Goal: Information Seeking & Learning: Learn about a topic

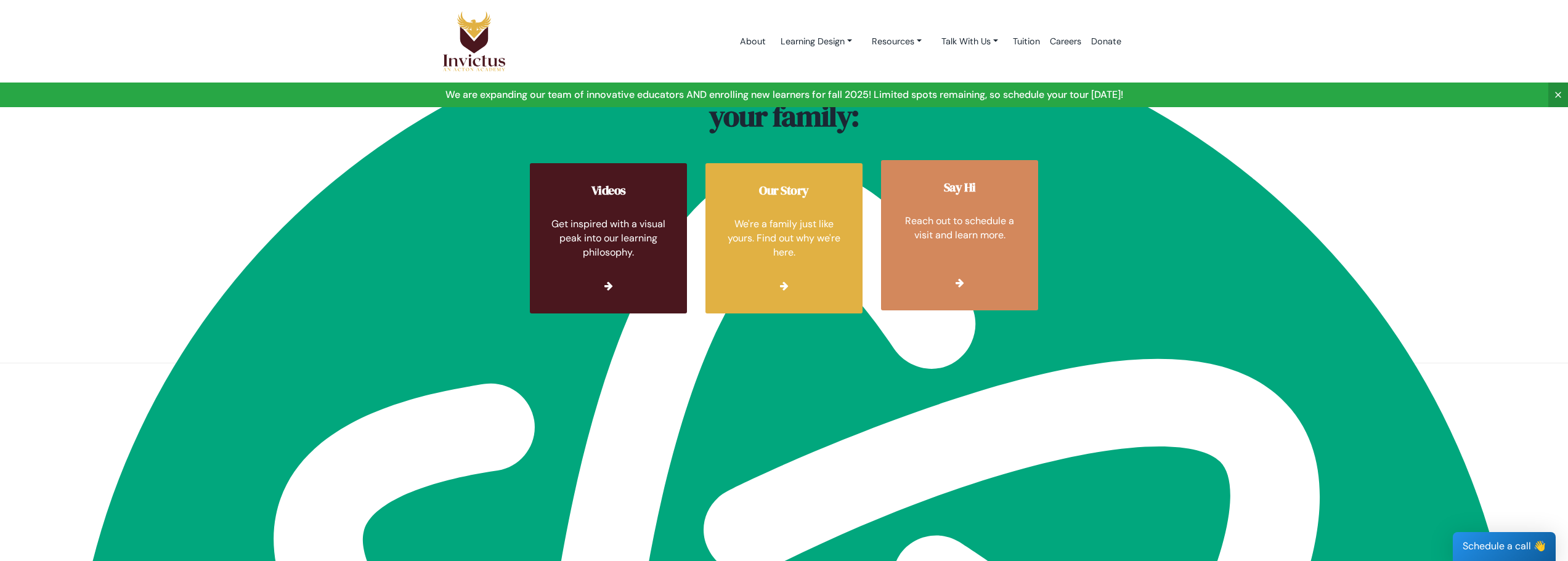
scroll to position [4486, 0]
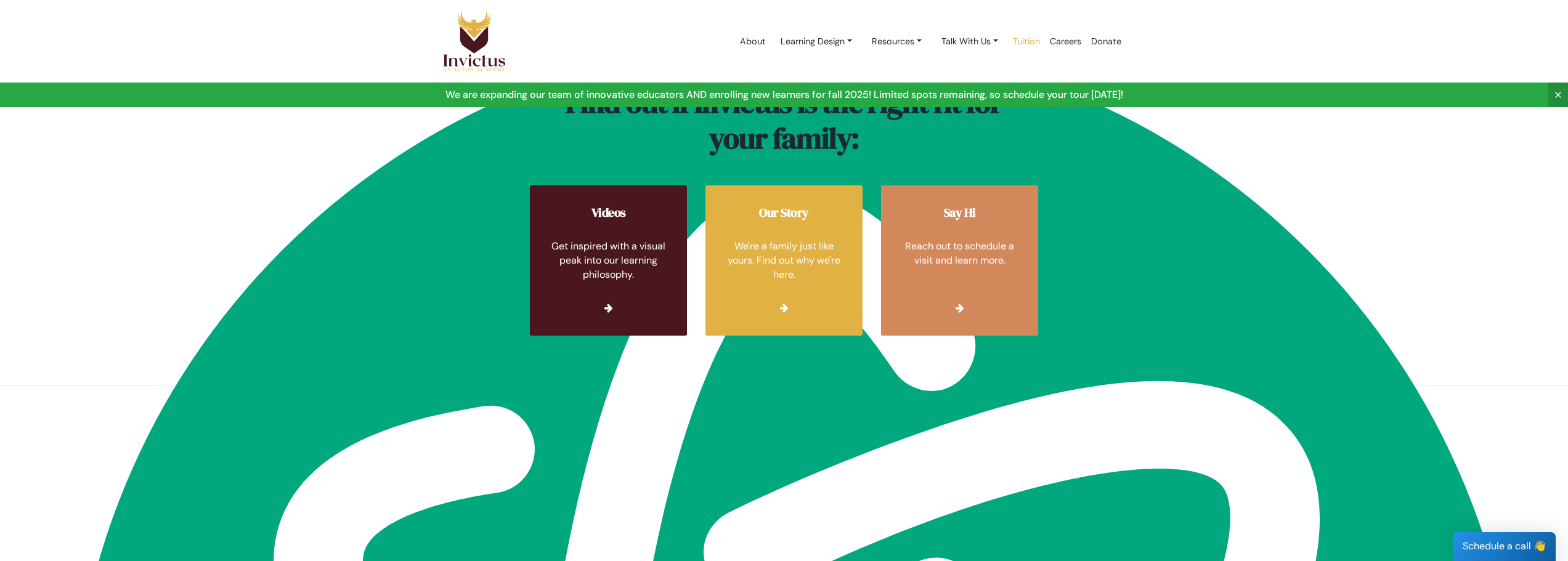
click at [1025, 38] on link "Tuition" at bounding box center [1027, 42] width 37 height 52
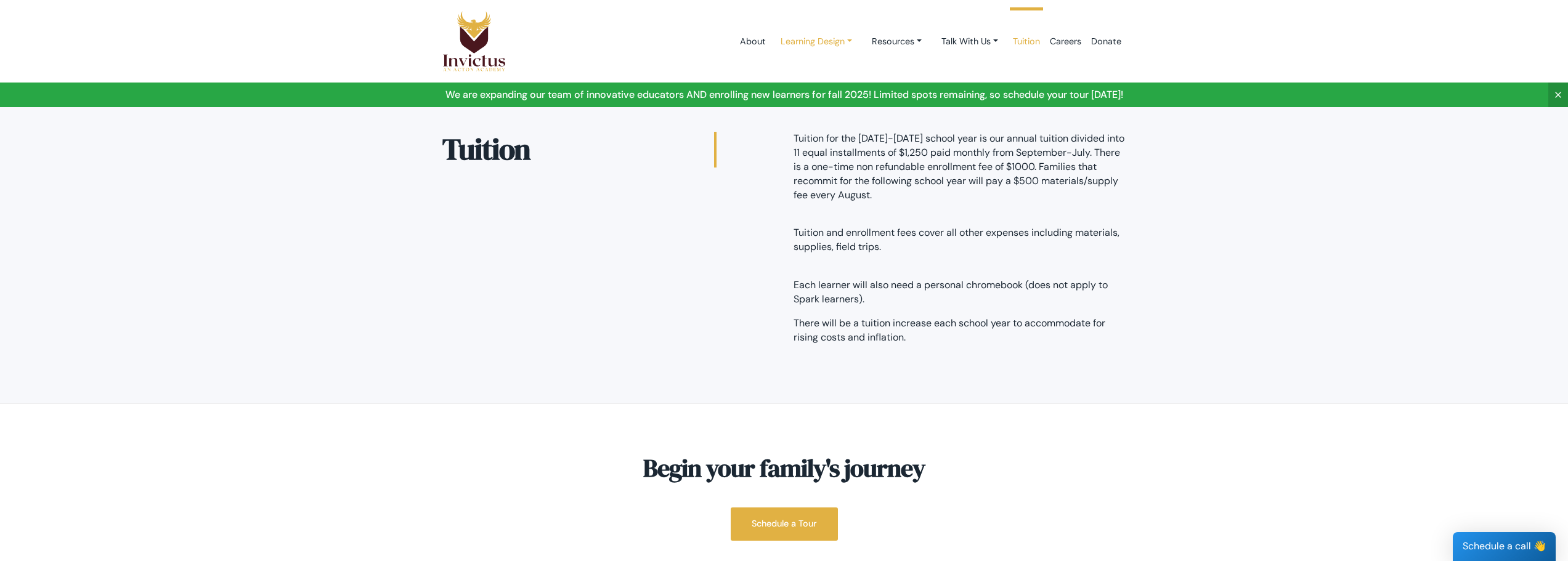
click at [816, 47] on link "Learning Design" at bounding box center [816, 42] width 91 height 23
click at [798, 93] on link "Studios" at bounding box center [820, 93] width 97 height 23
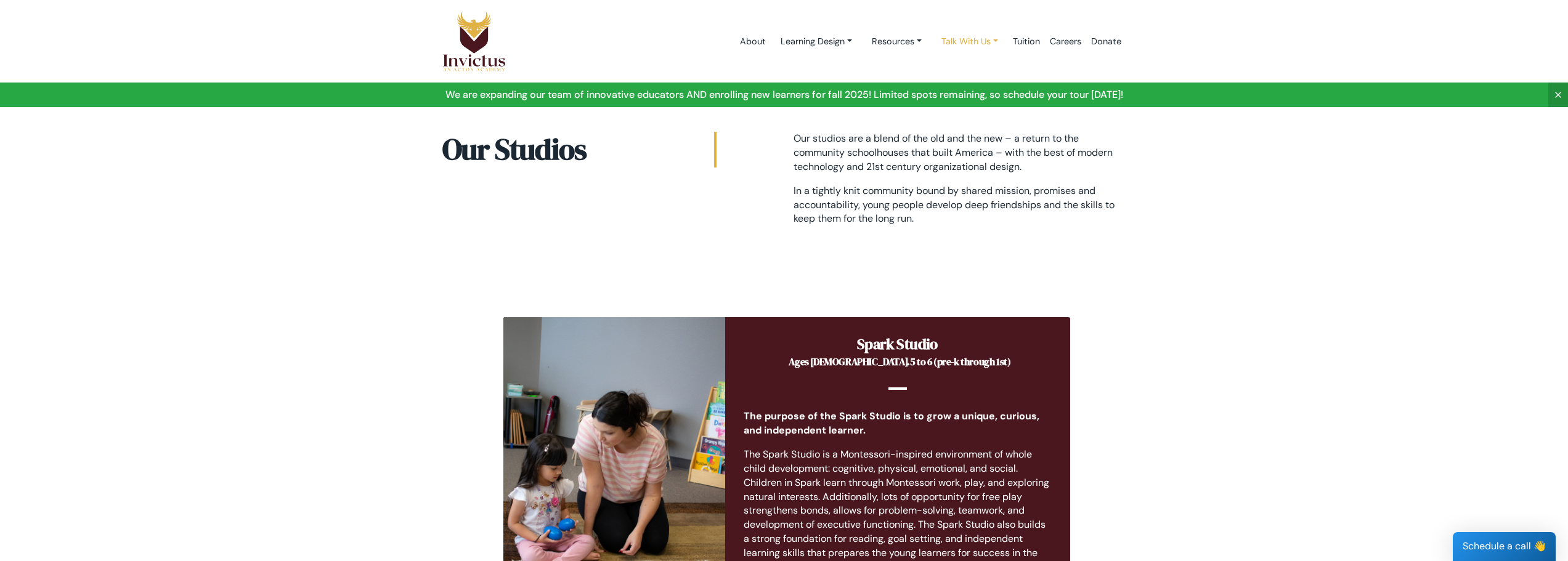
click at [862, 43] on link "Talk With Us" at bounding box center [816, 42] width 91 height 23
click at [862, 42] on link "Resources" at bounding box center [816, 42] width 91 height 23
click at [745, 36] on link "About" at bounding box center [753, 42] width 36 height 52
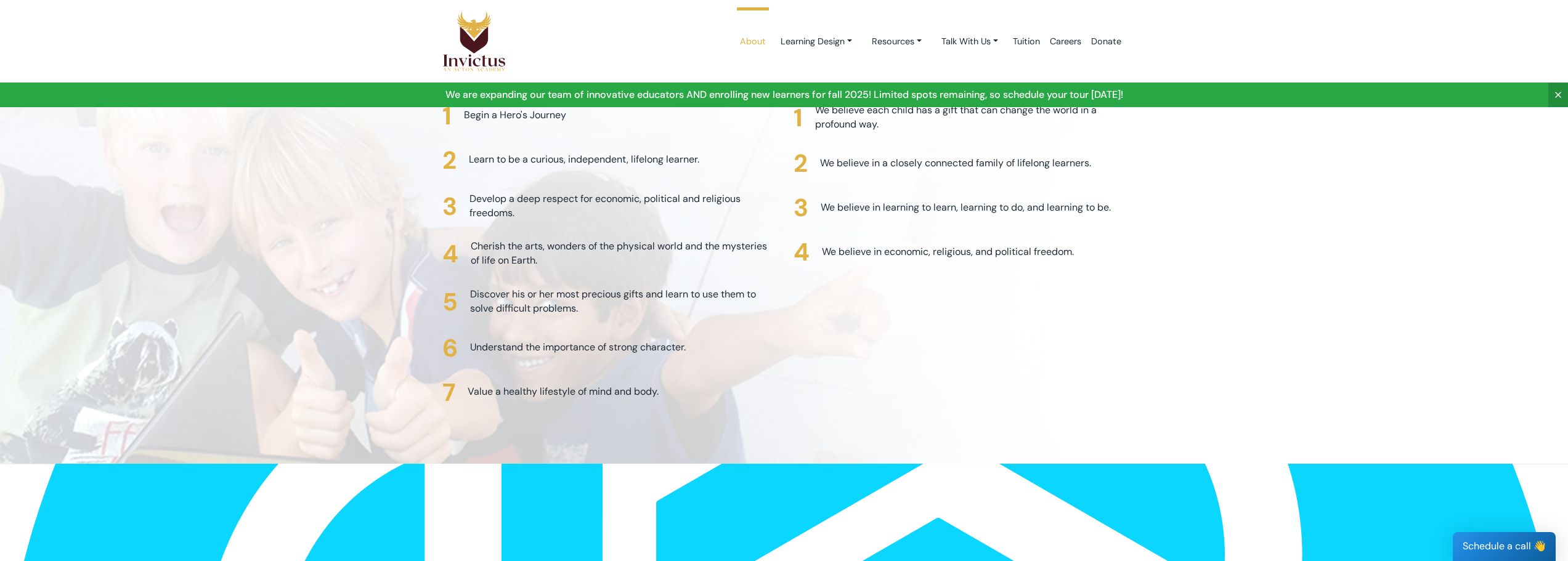
scroll to position [3116, 0]
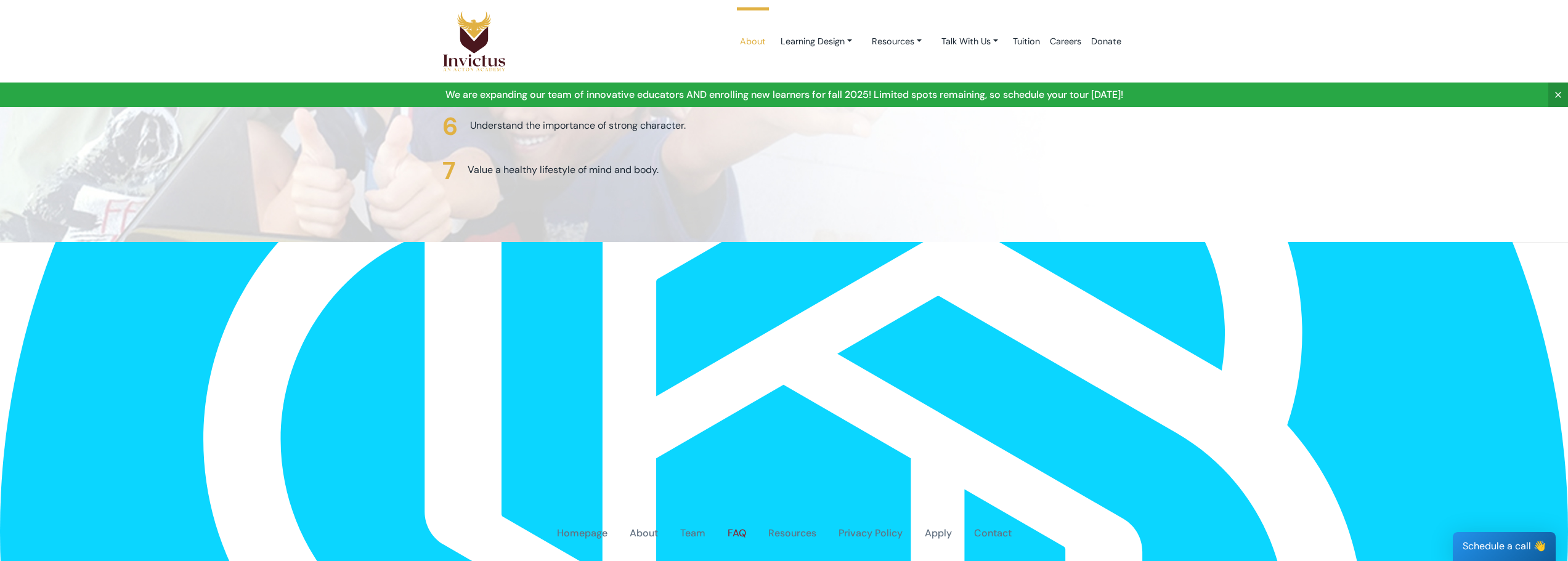
click at [739, 526] on link "FAQ" at bounding box center [737, 533] width 19 height 14
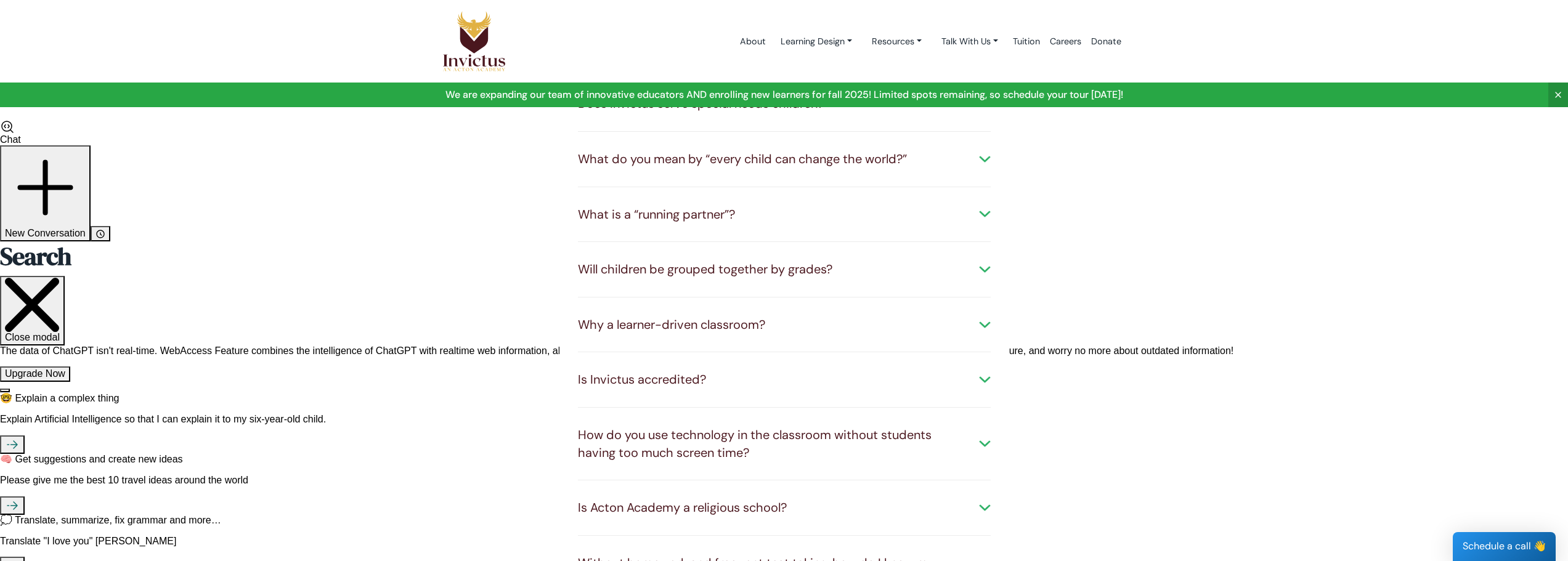
scroll to position [493, 0]
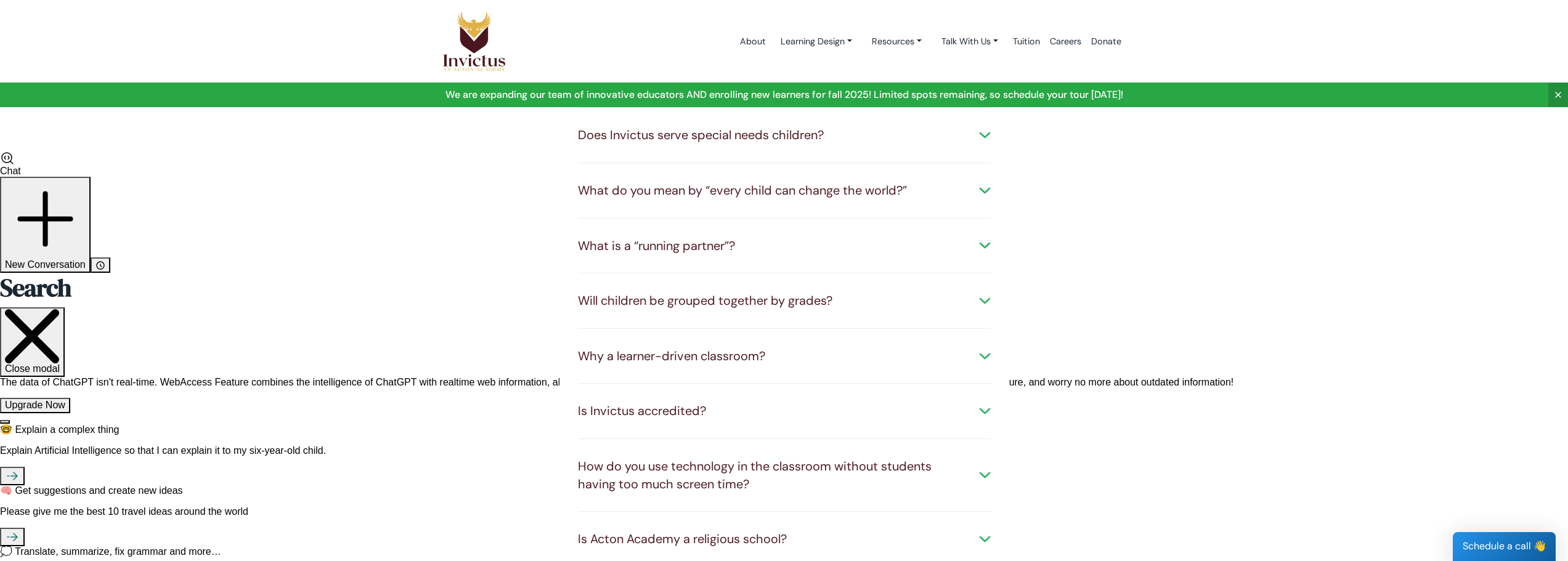
click at [992, 469] on div "How is Invictus affiliated with Acton Academy? Invictus is part of the network …" at bounding box center [784, 172] width 450 height 935
click at [982, 469] on div "How do you use technology in the classroom without students having too much scr…" at bounding box center [785, 475] width 413 height 35
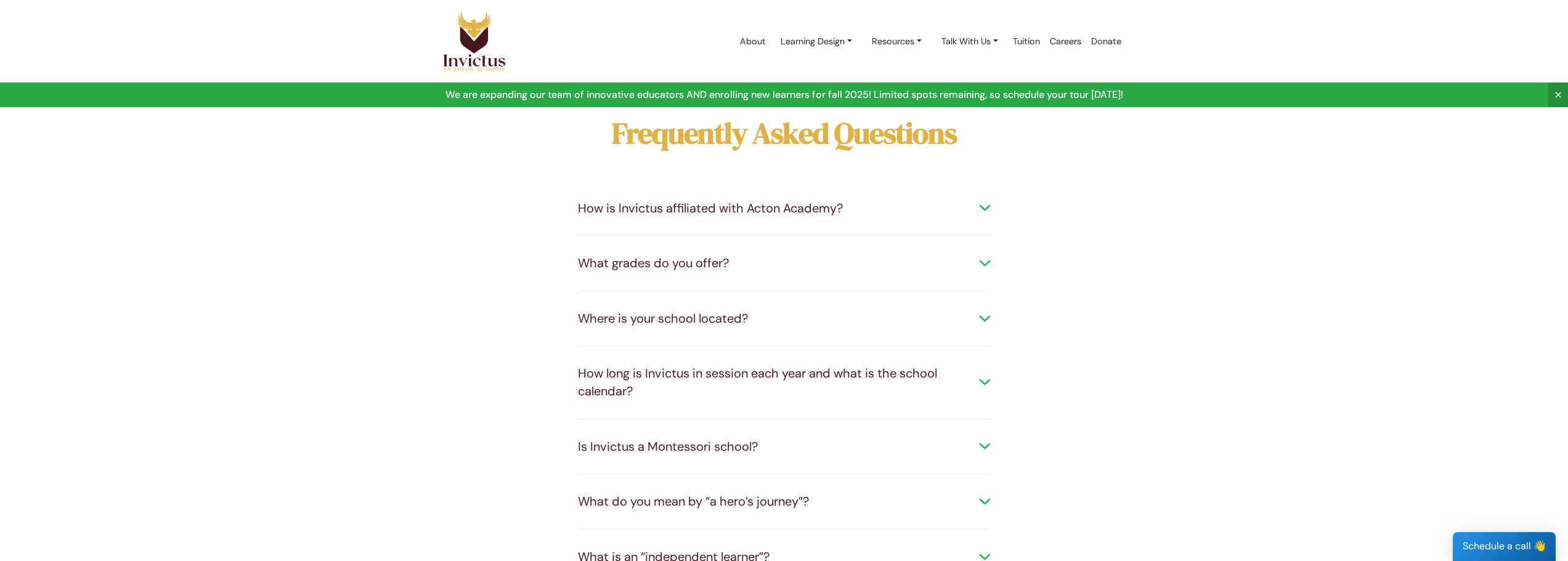
scroll to position [0, 0]
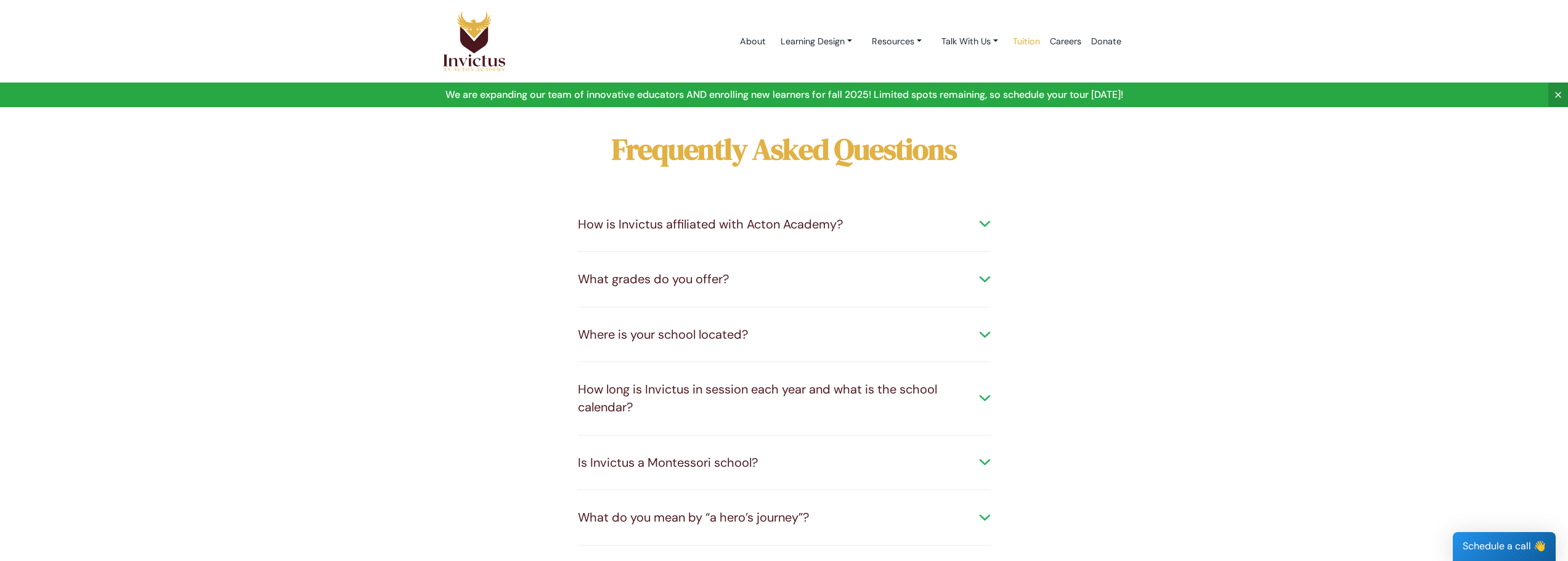
click at [1027, 46] on link "Tuition" at bounding box center [1027, 42] width 37 height 52
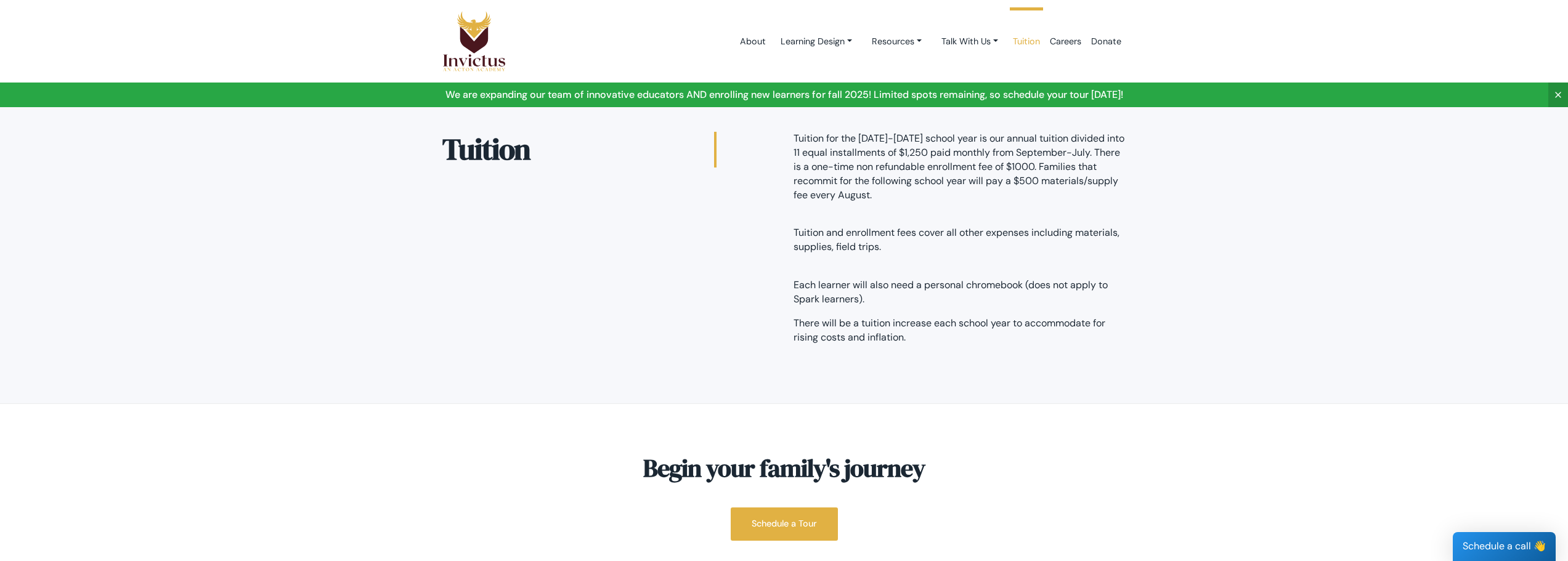
scroll to position [58, 0]
click at [862, 46] on link "Talk With Us" at bounding box center [816, 42] width 91 height 23
click at [862, 40] on link "Resources" at bounding box center [816, 42] width 91 height 23
click at [881, 92] on link "FAQ" at bounding box center [911, 93] width 97 height 23
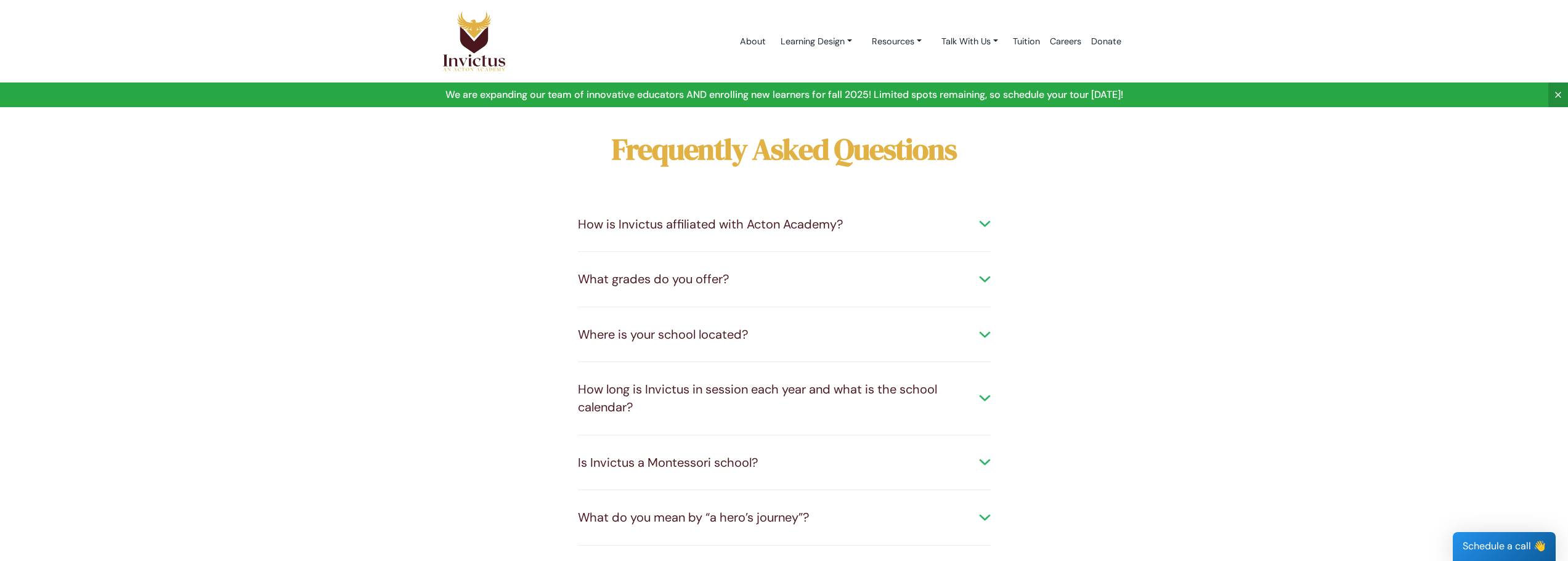
scroll to position [58, 0]
click at [932, 275] on div "What grades do you offer?" at bounding box center [785, 279] width 413 height 18
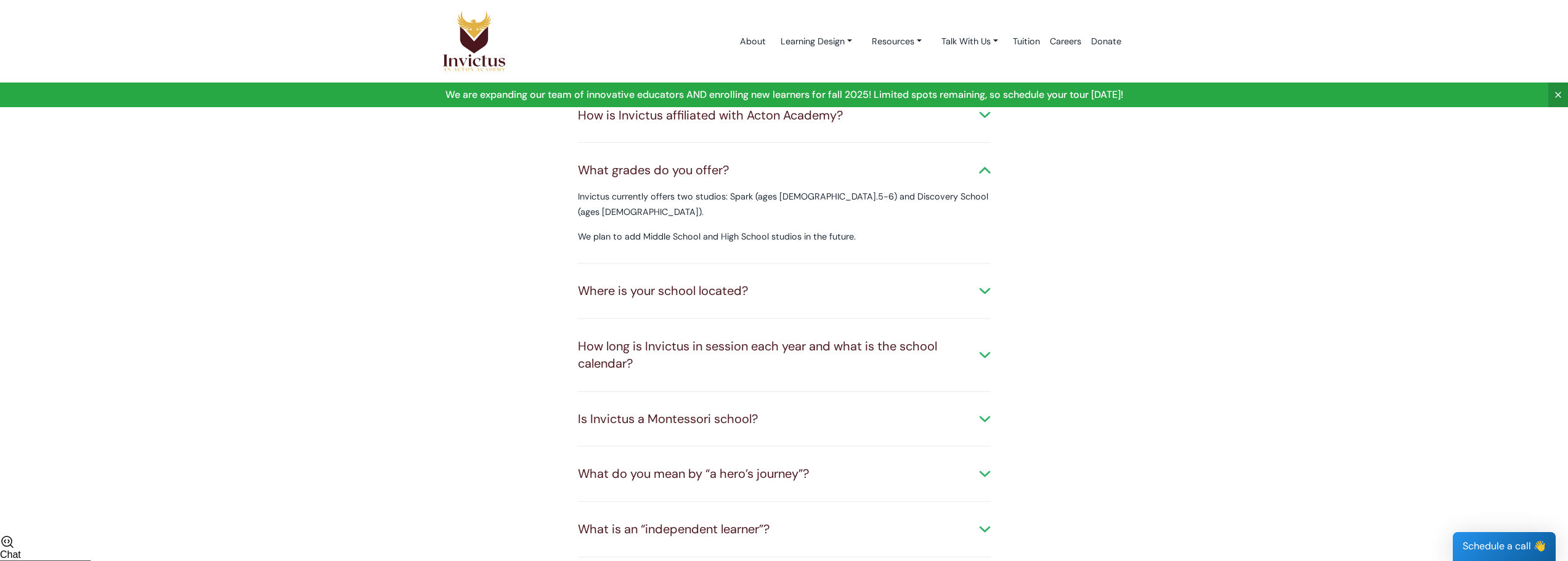
scroll to position [123, 0]
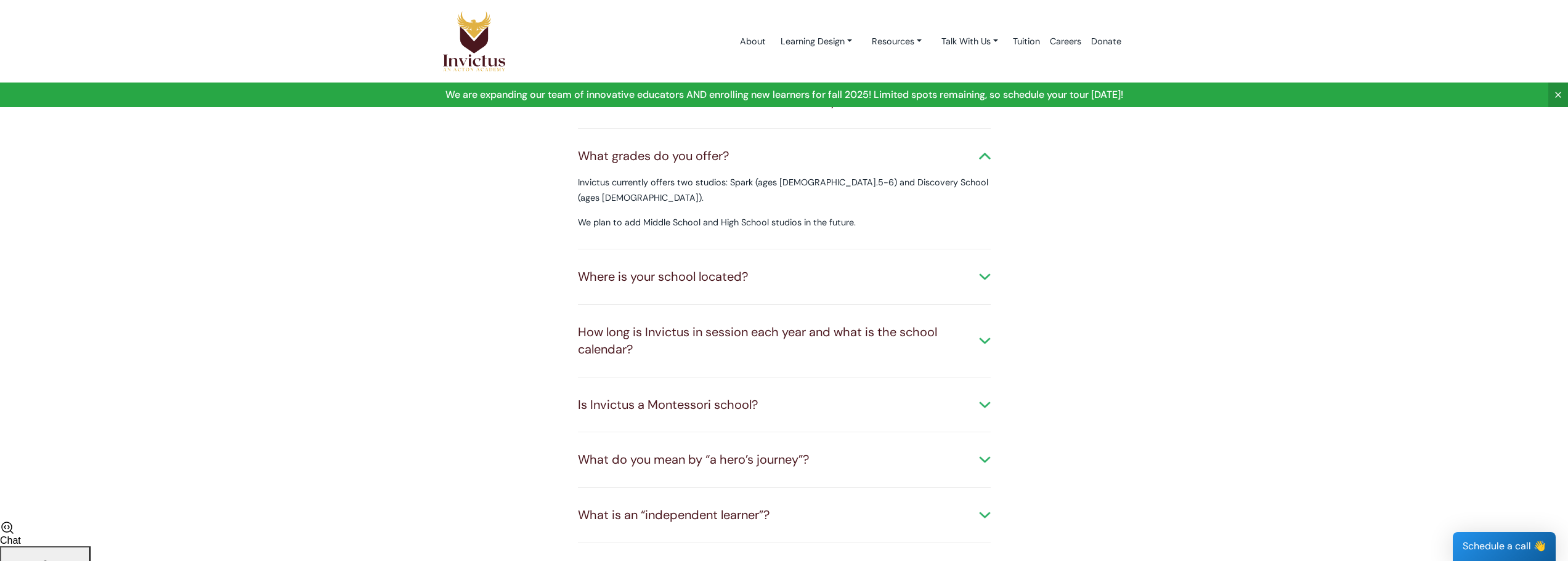
click at [922, 268] on div "Where is your school located?" at bounding box center [785, 276] width 413 height 18
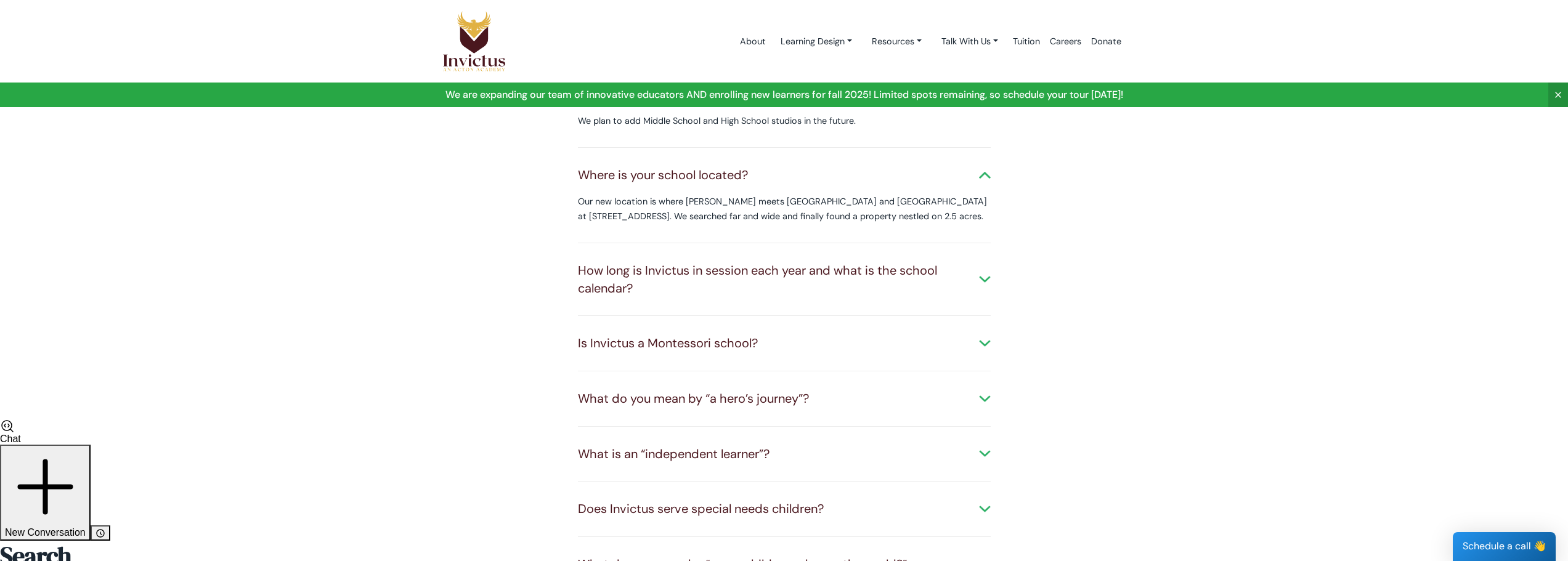
scroll to position [246, 0]
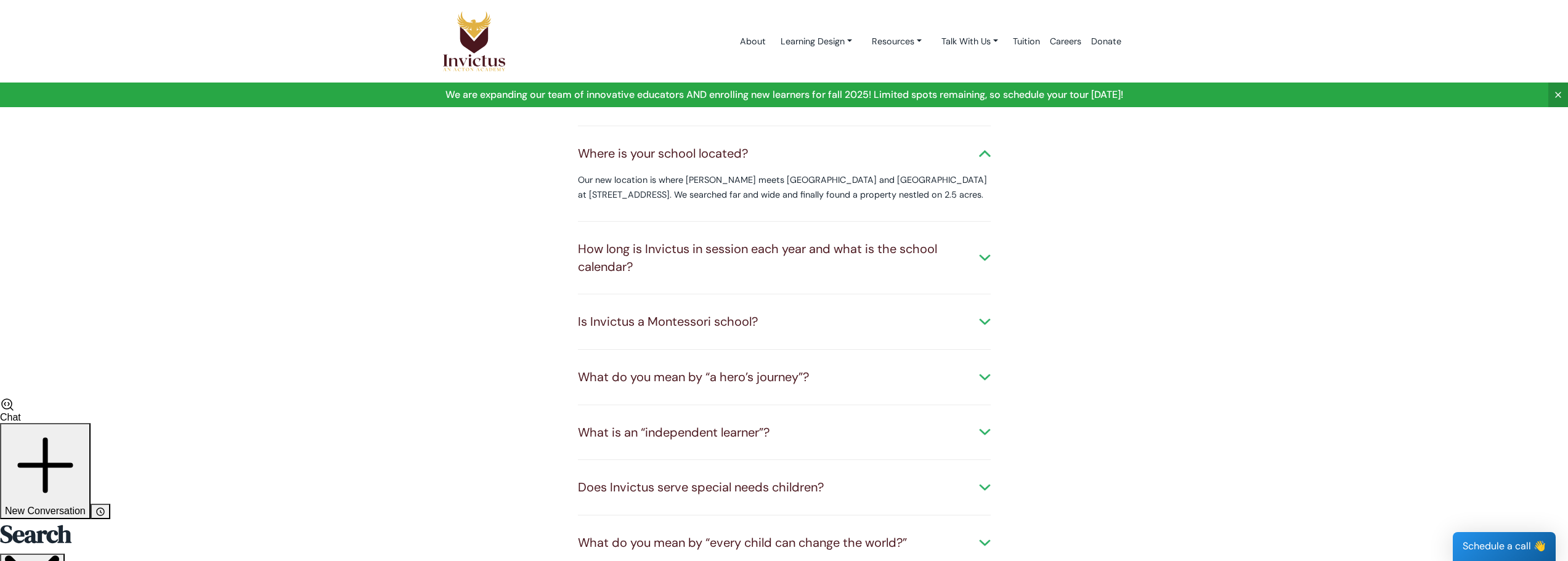
click at [919, 250] on div "How long is Invictus in session each year and what is the school calendar?" at bounding box center [785, 257] width 413 height 35
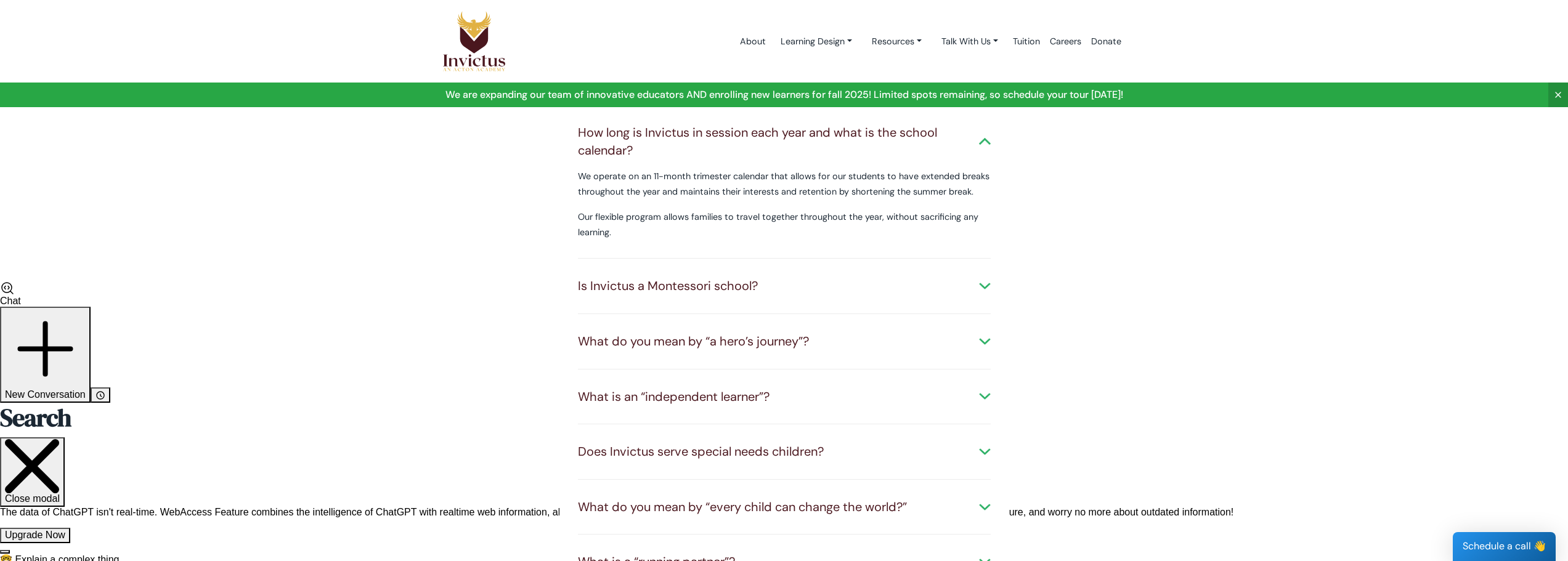
scroll to position [369, 0]
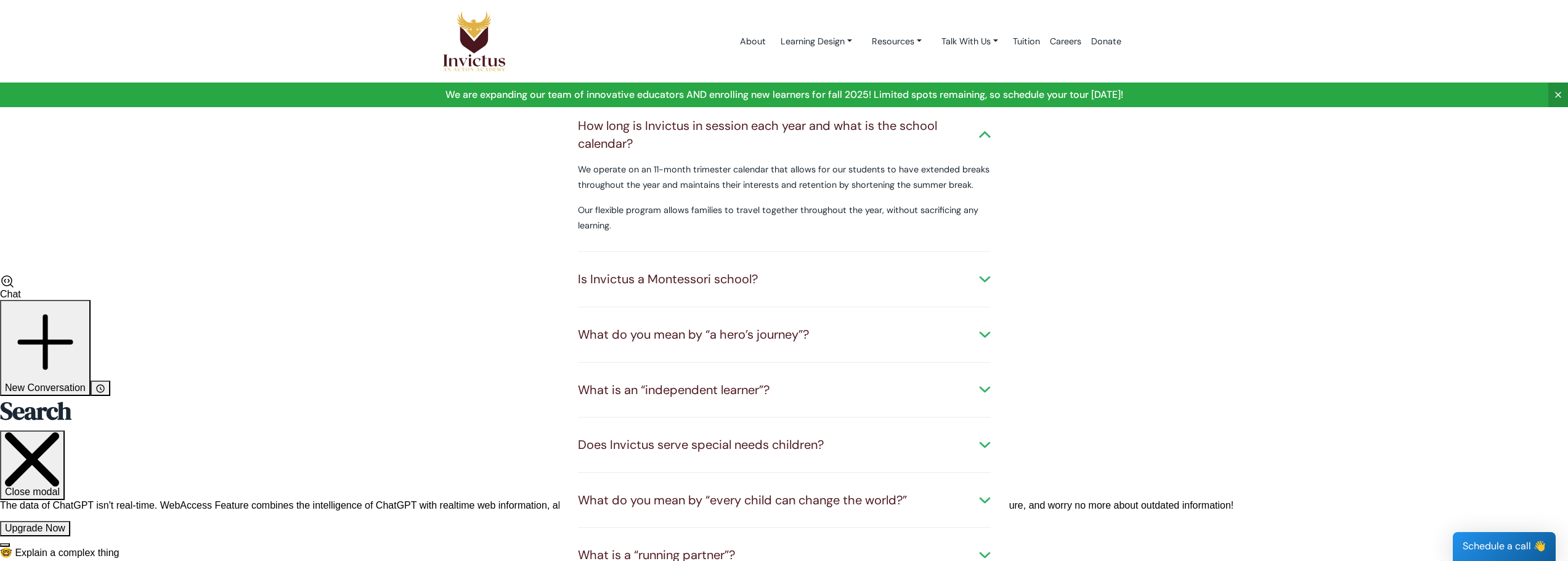
click at [908, 270] on div "Is Invictus a Montessori school?" at bounding box center [785, 279] width 413 height 18
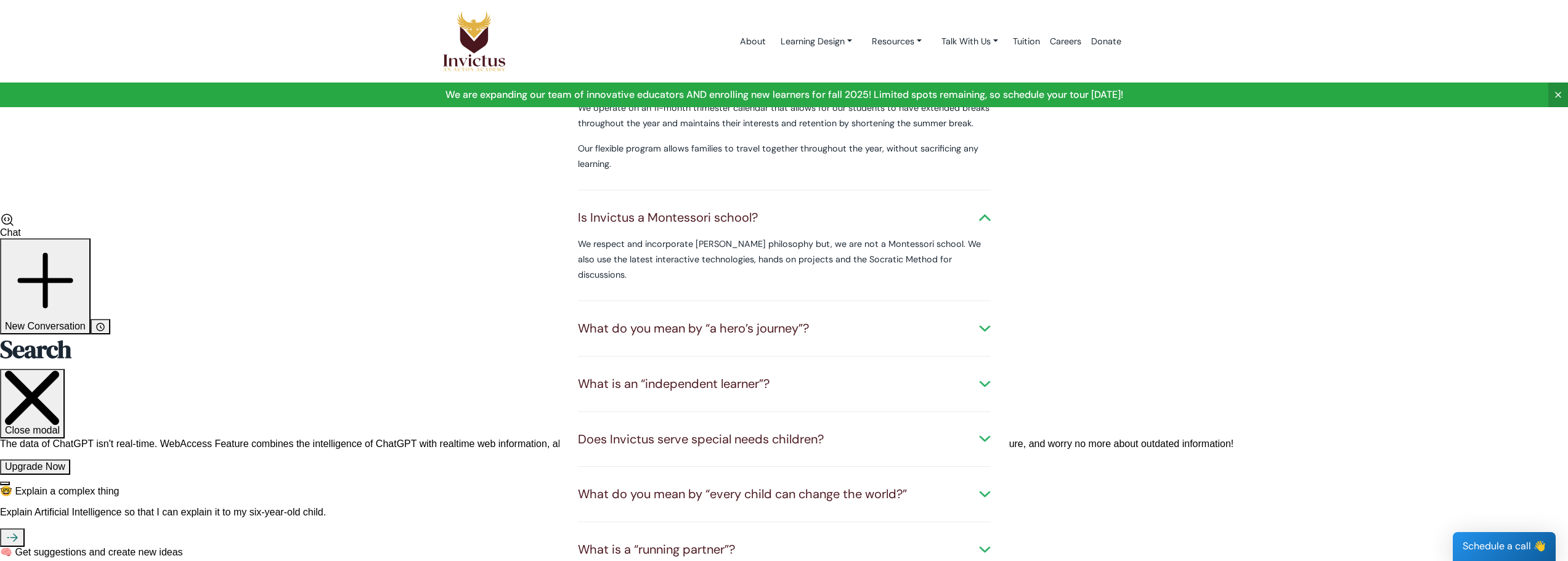
scroll to position [493, 0]
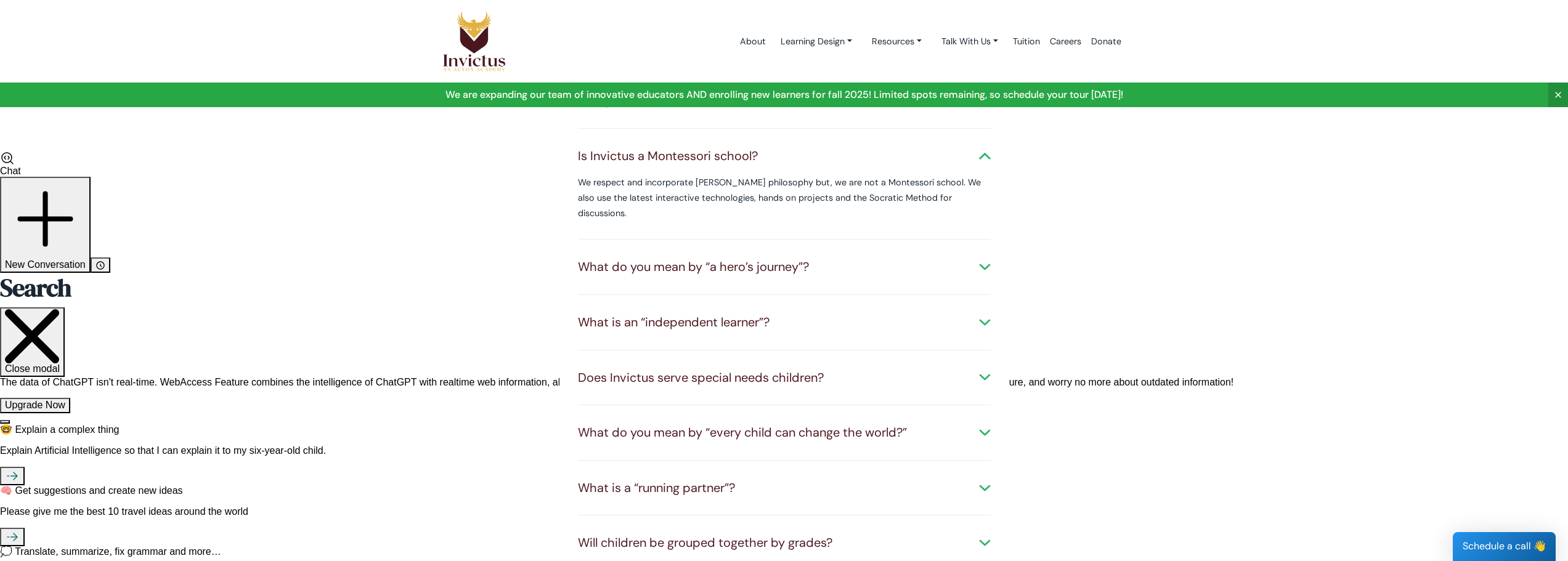
click at [900, 267] on div "What do you mean by “a hero’s journey”? We believe that each of us has a specia…" at bounding box center [785, 267] width 413 height 55
click at [929, 258] on div "What do you mean by “a hero’s journey”?" at bounding box center [785, 267] width 413 height 18
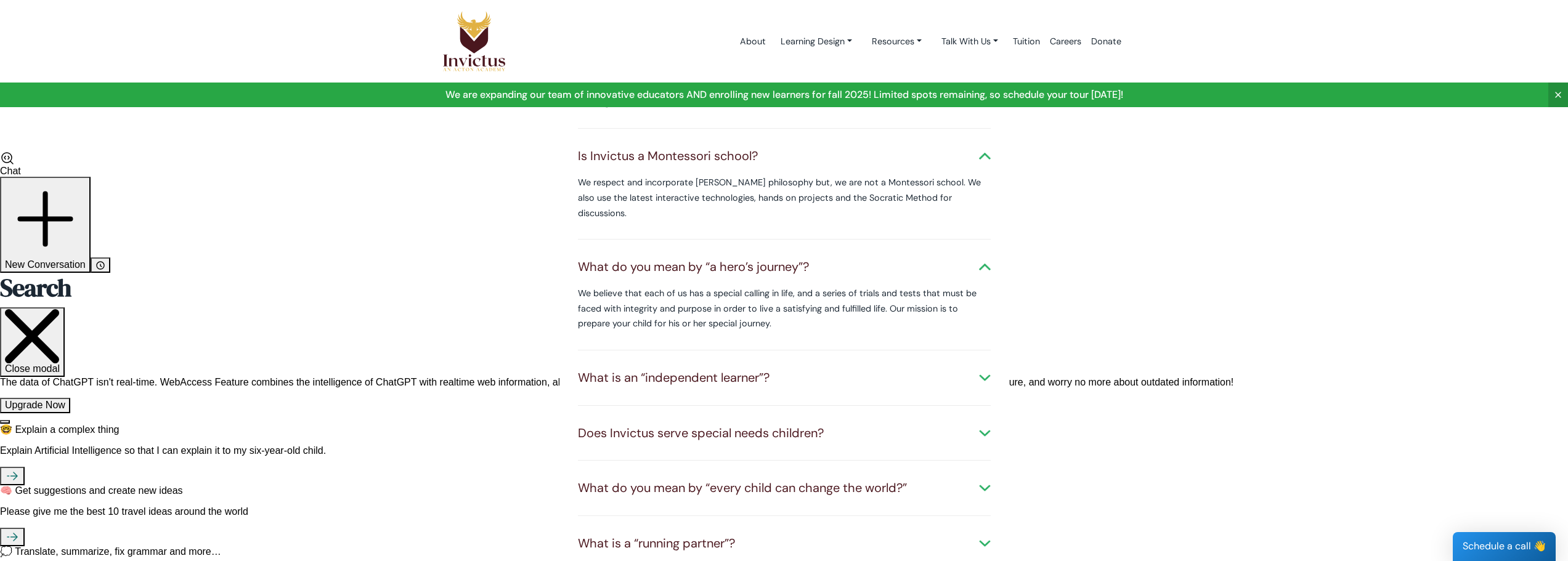
click at [934, 369] on div "What is an “independent learner”?" at bounding box center [785, 378] width 413 height 18
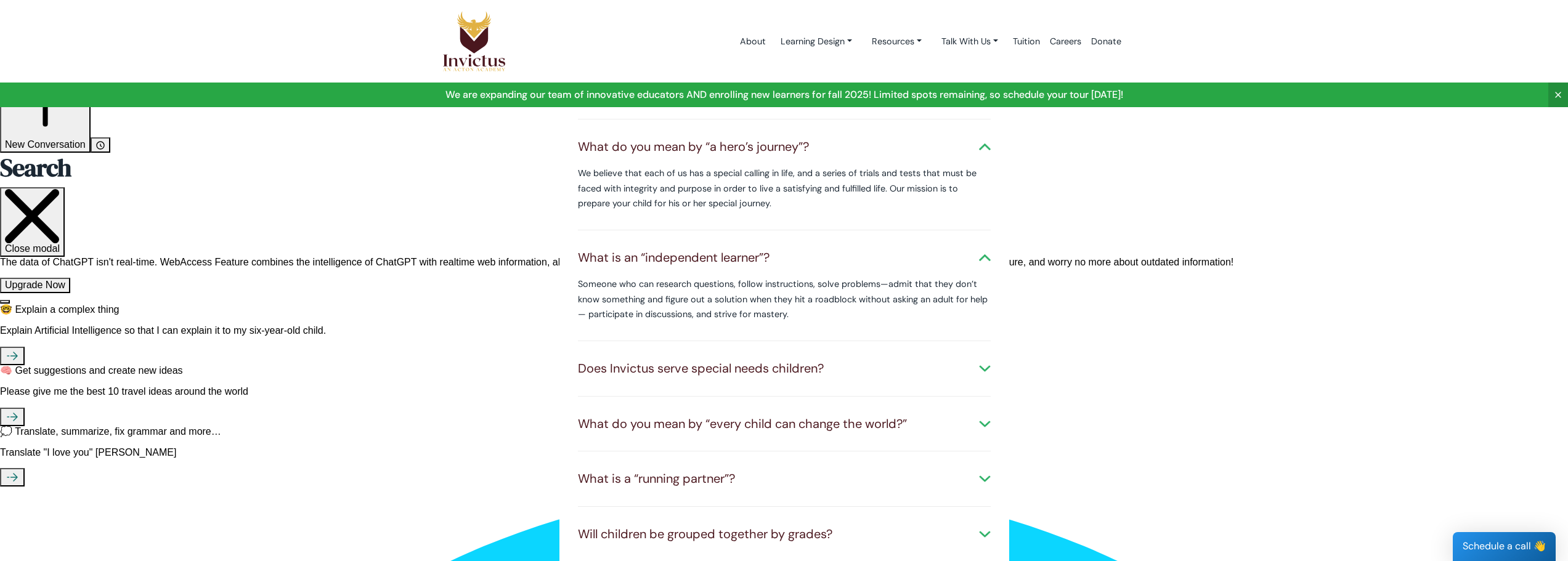
scroll to position [616, 0]
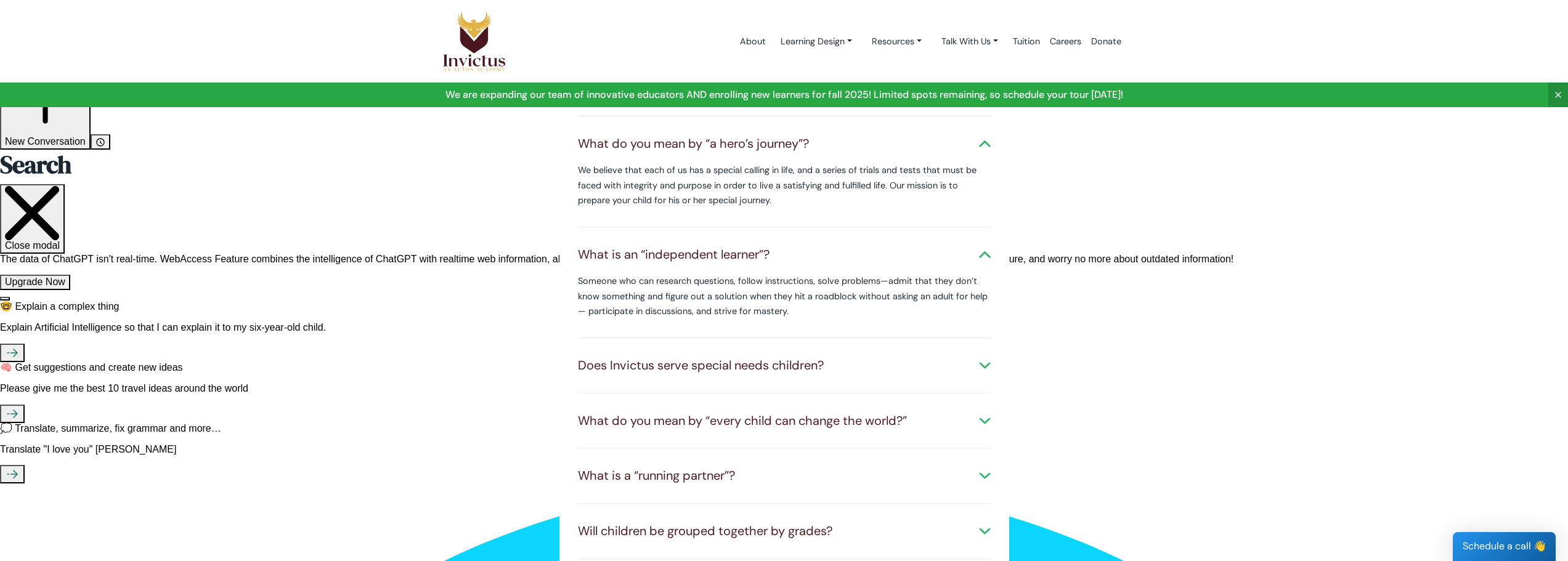
click at [923, 356] on div "Does Invictus serve special needs children?" at bounding box center [785, 365] width 413 height 18
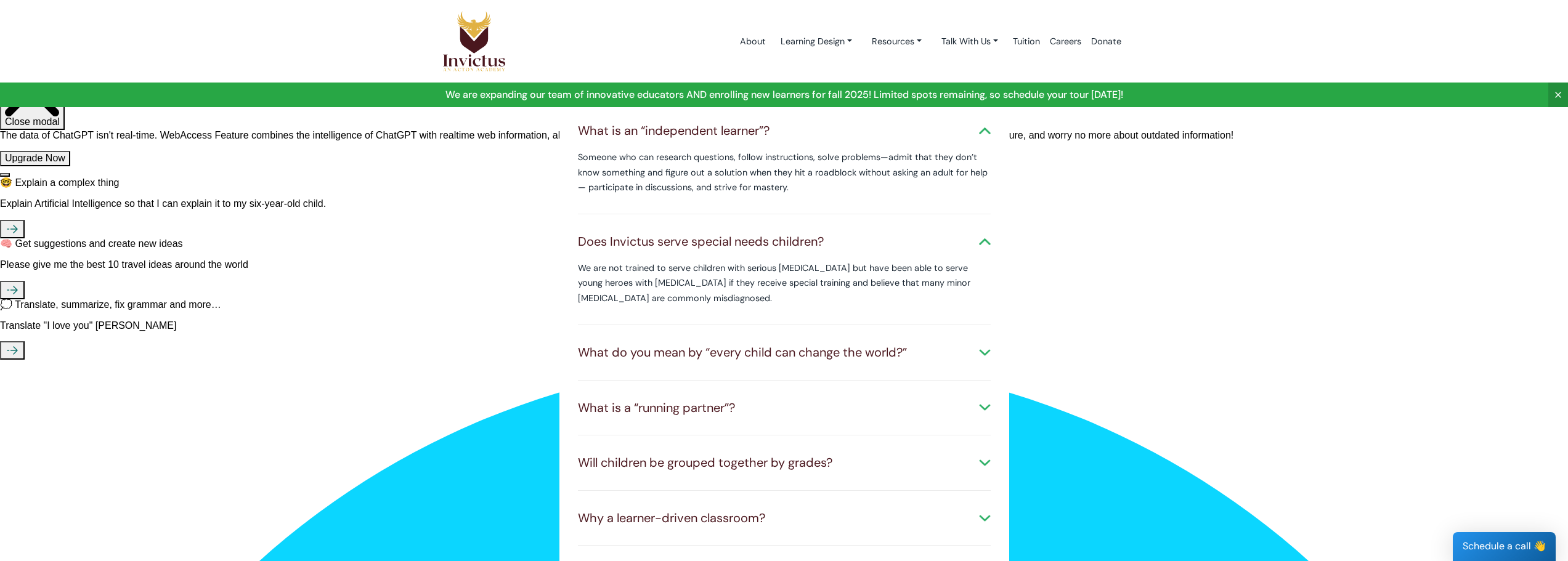
scroll to position [801, 0]
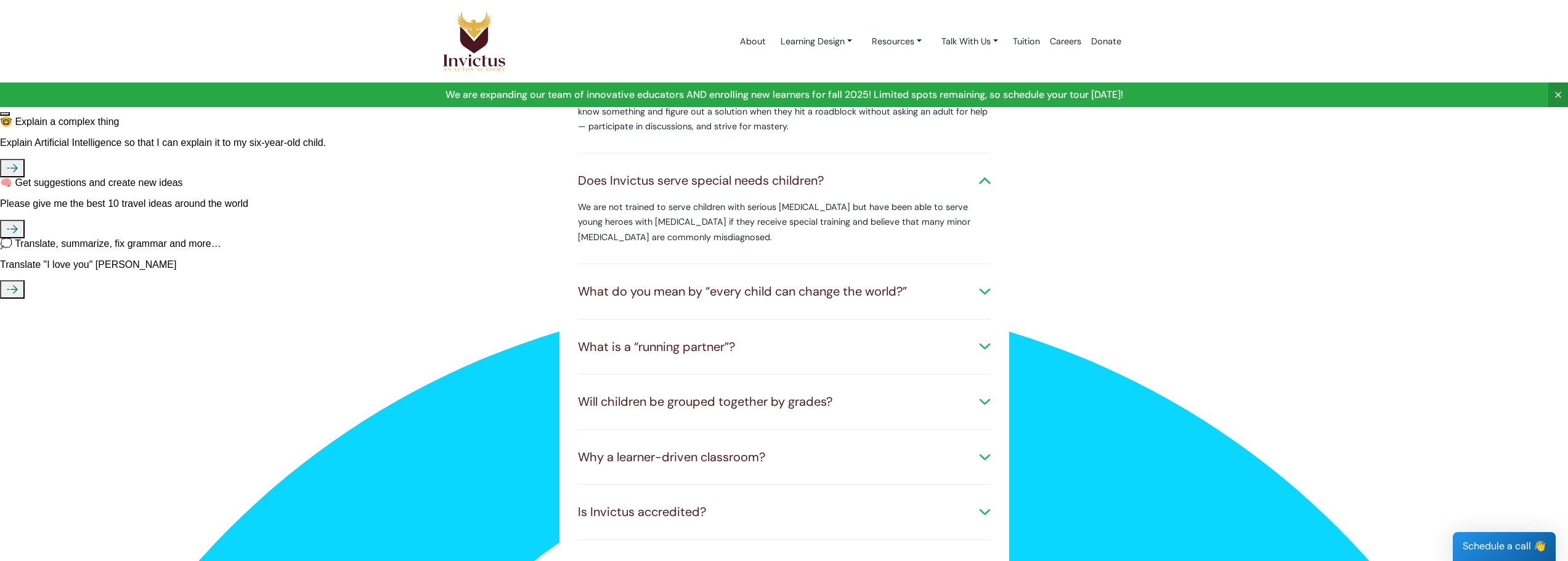
click at [902, 293] on div "What do you mean by “every child can change the world?” We believe each of our …" at bounding box center [785, 291] width 413 height 55
click at [912, 283] on div "What do you mean by “every child can change the world?”" at bounding box center [785, 291] width 413 height 18
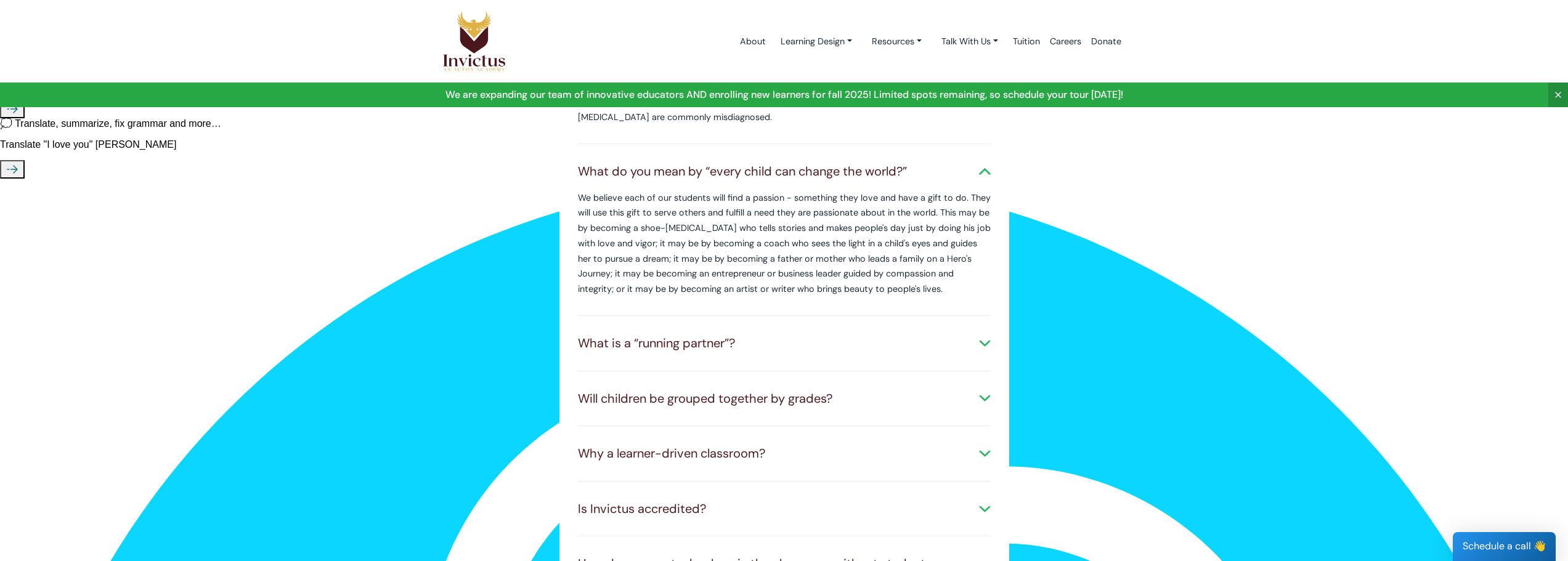
scroll to position [924, 0]
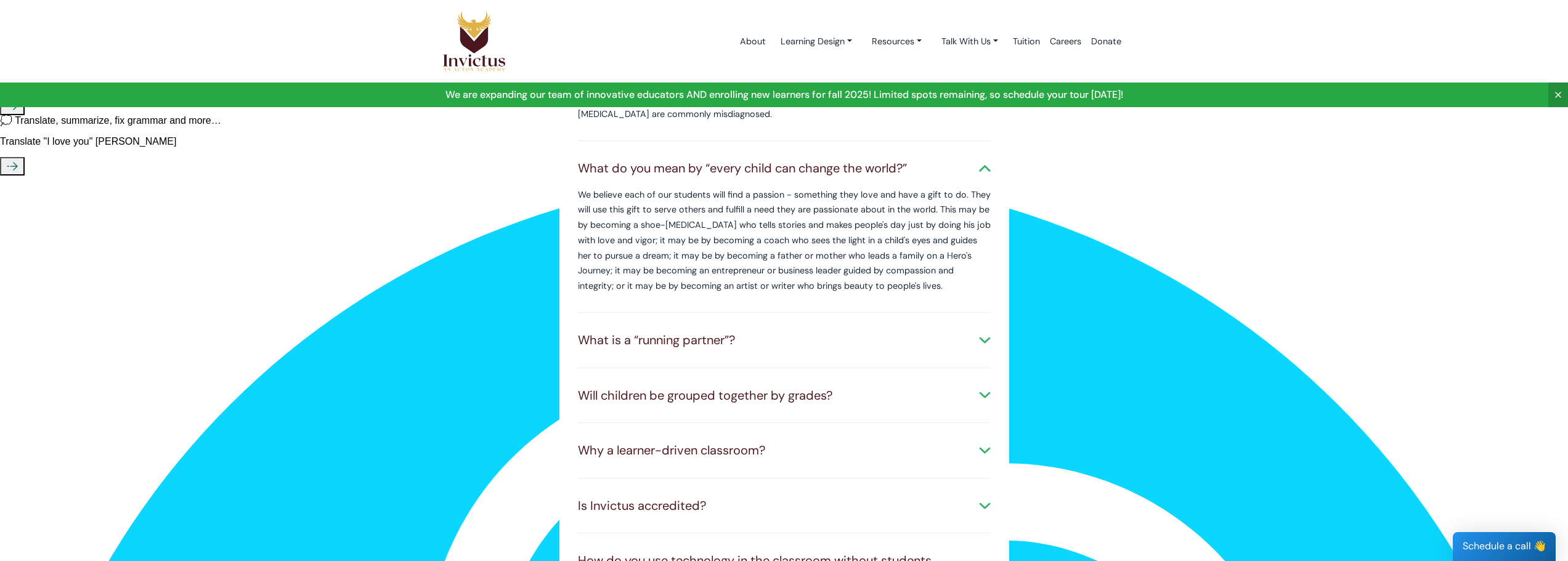
click at [873, 331] on div "What is a “running partner”?" at bounding box center [785, 340] width 413 height 18
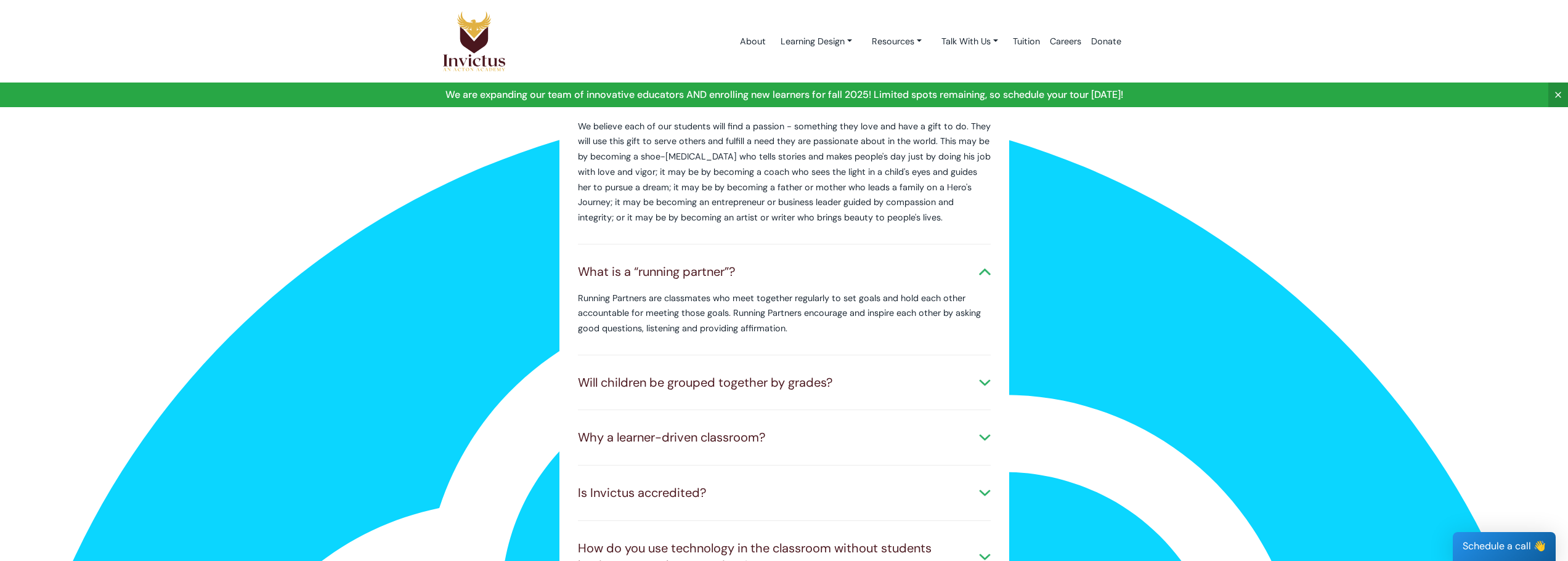
scroll to position [1047, 0]
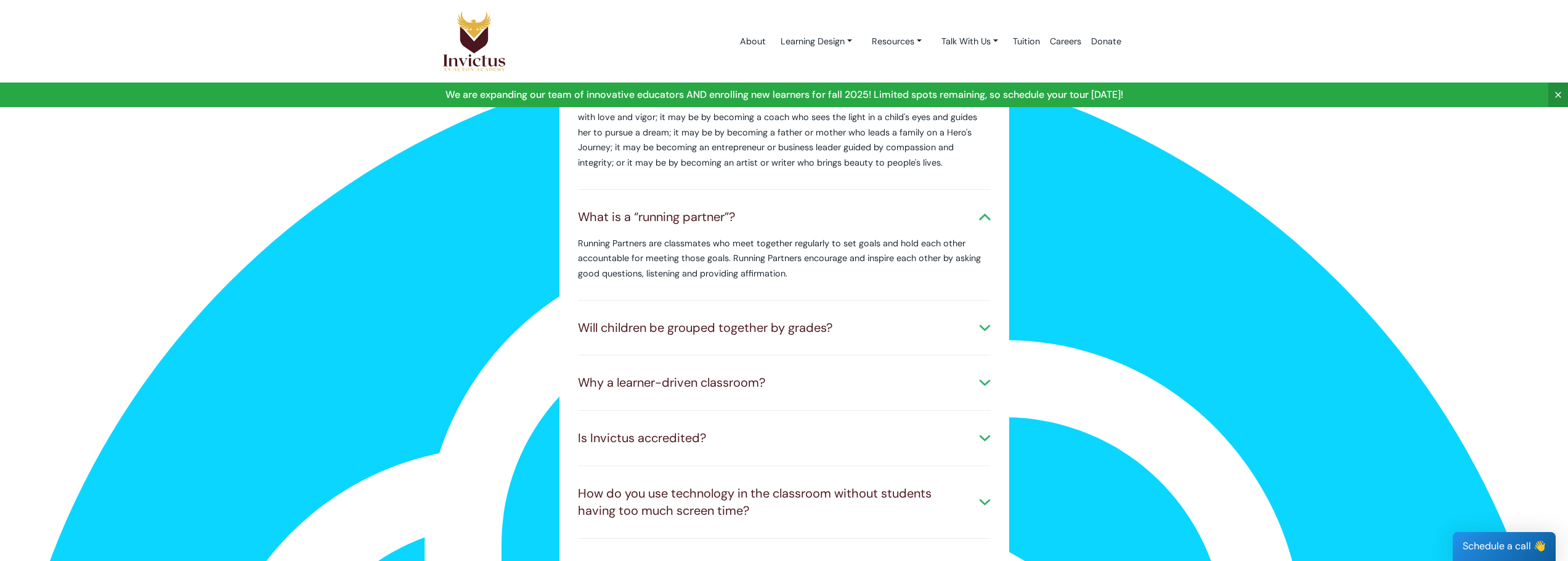
click at [870, 328] on div "Will children be grouped together by grades? We believe that children learn bes…" at bounding box center [785, 328] width 413 height 55
click at [880, 319] on div "Will children be grouped together by grades?" at bounding box center [785, 328] width 413 height 18
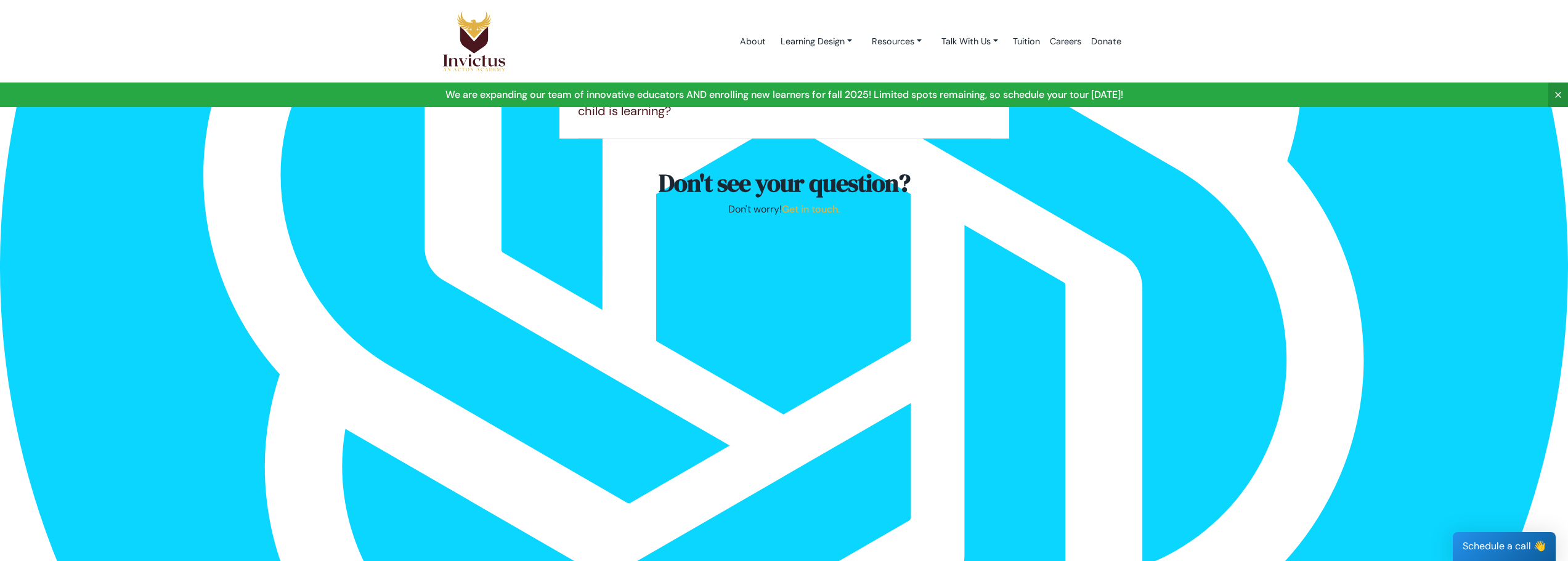
scroll to position [1694, 0]
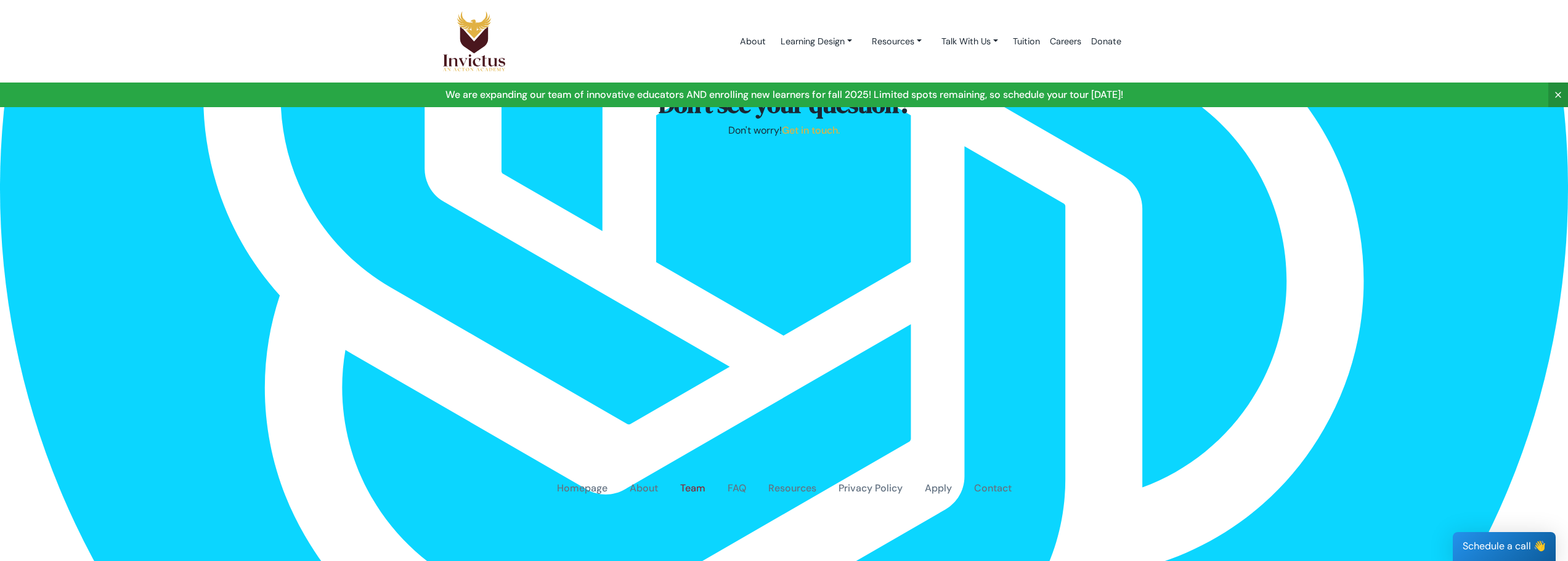
click at [682, 482] on link "Team" at bounding box center [693, 488] width 25 height 14
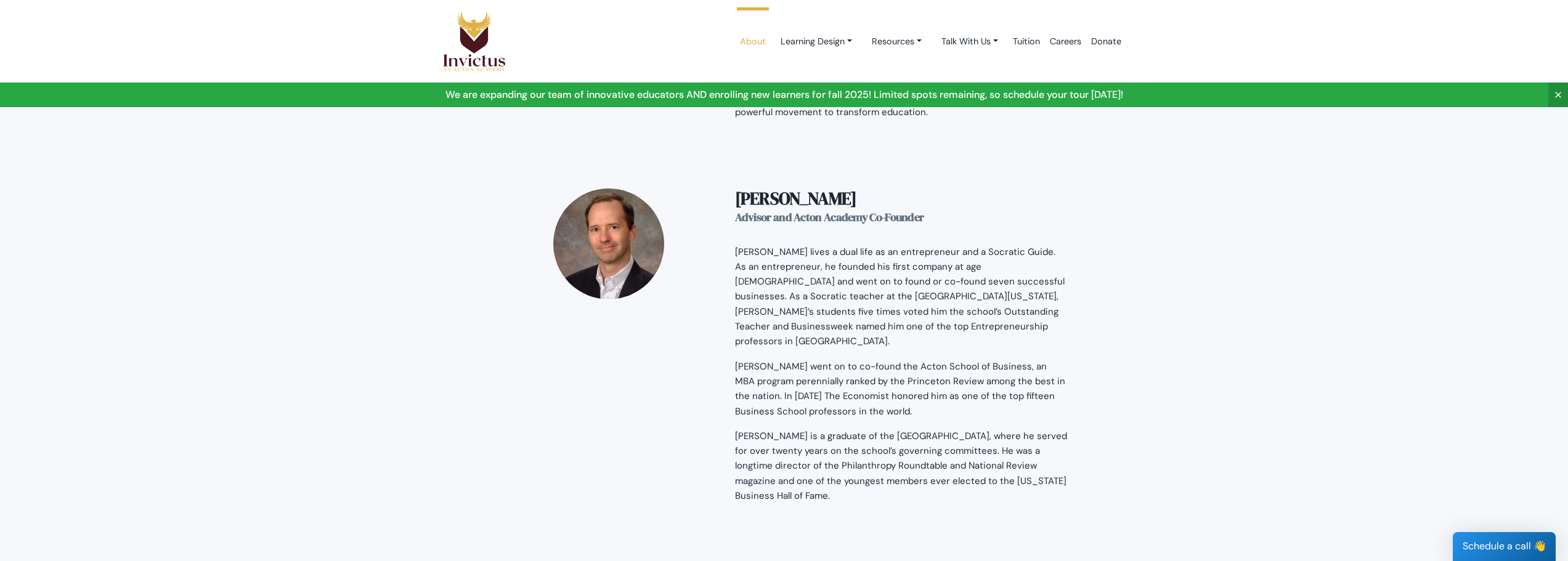
scroll to position [1296, 0]
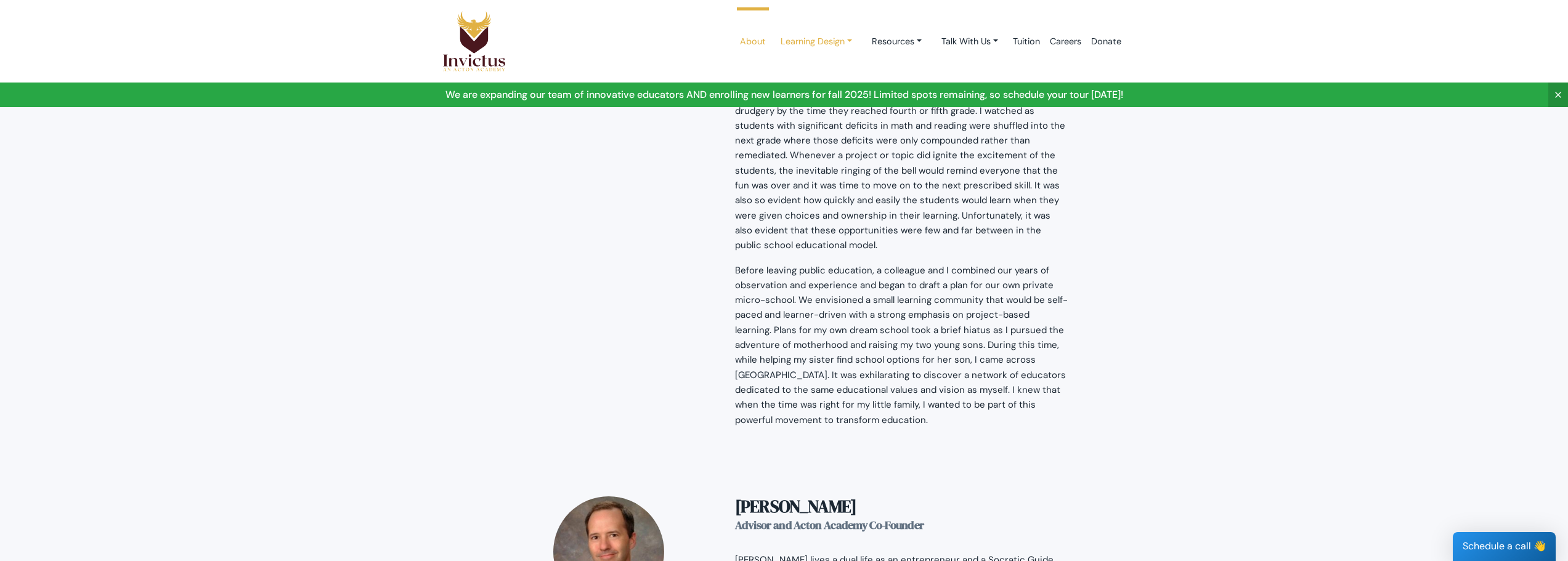
click at [832, 38] on link "Learning Design" at bounding box center [816, 42] width 91 height 23
click at [862, 38] on link "Resources" at bounding box center [816, 42] width 91 height 23
click at [888, 115] on link "Parent Portal" at bounding box center [911, 115] width 97 height 23
click at [862, 42] on link "Talk With Us" at bounding box center [816, 42] width 91 height 23
click at [1031, 45] on link "Tuition" at bounding box center [1027, 42] width 37 height 52
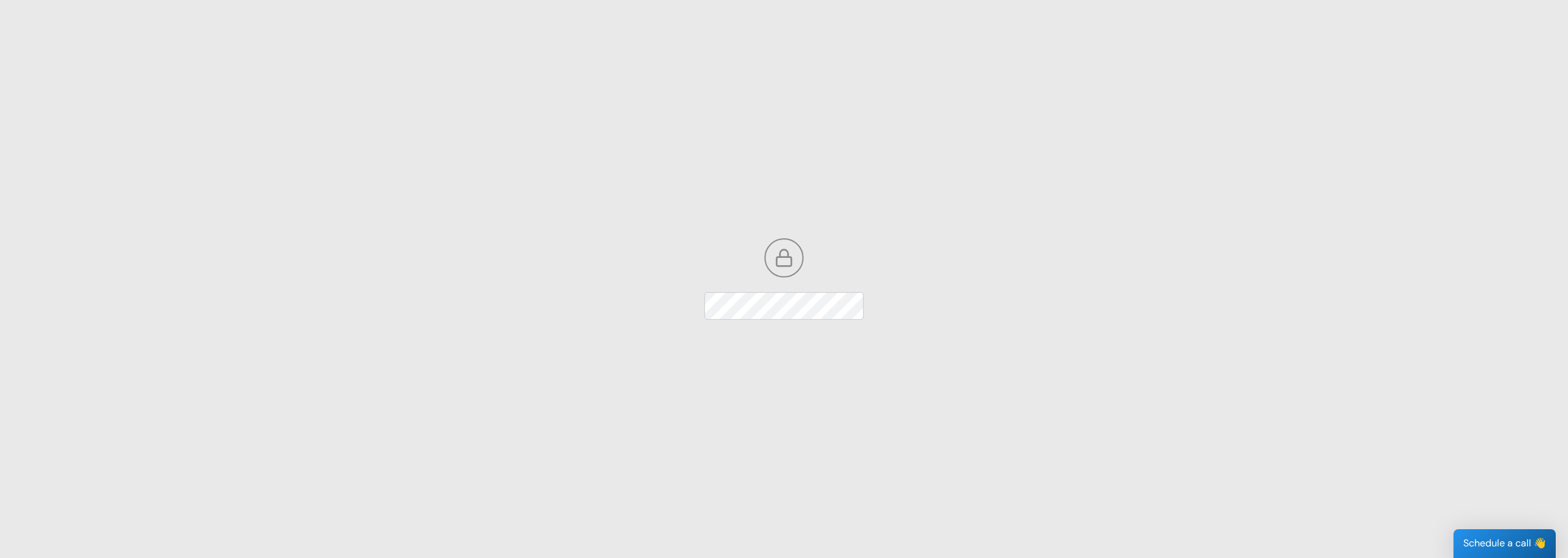
scroll to position [57, 0]
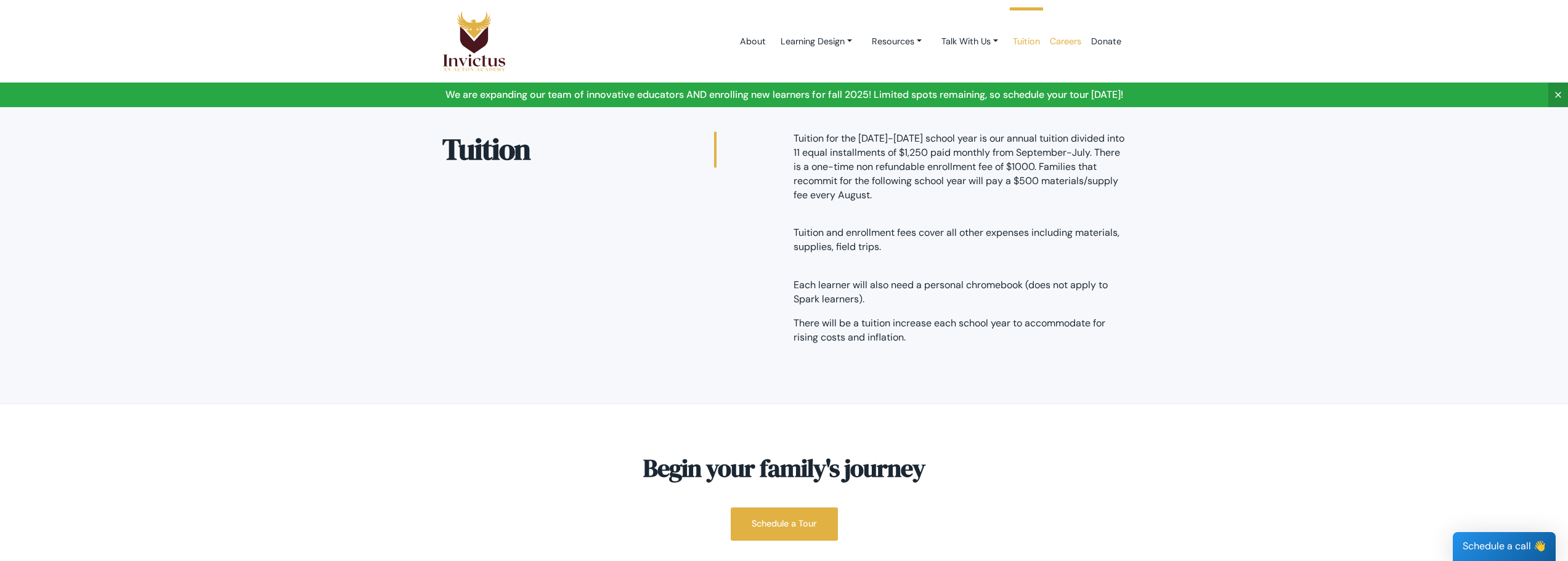
click at [1071, 35] on link "Careers" at bounding box center [1066, 42] width 42 height 52
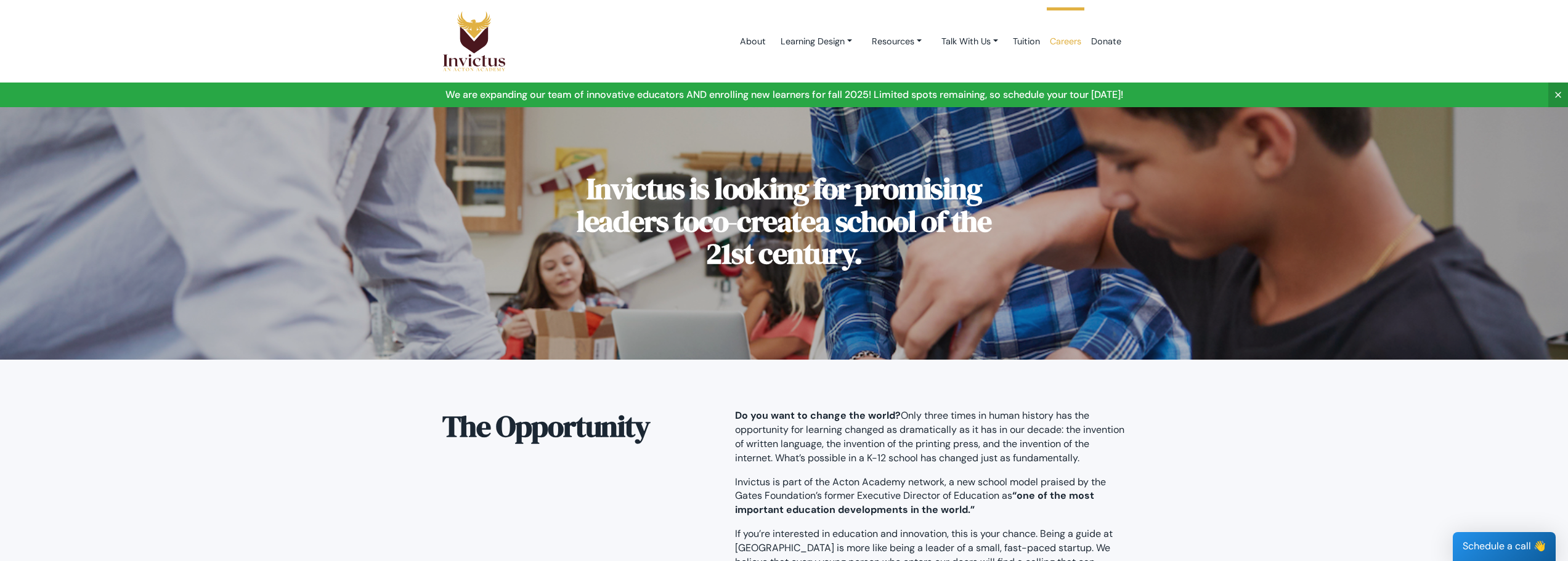
scroll to position [58, 0]
